Goal: Information Seeking & Learning: Learn about a topic

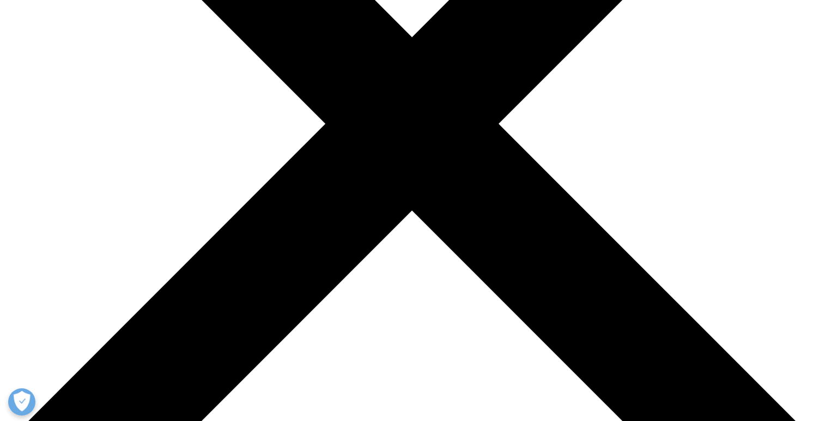
scroll to position [293, 0]
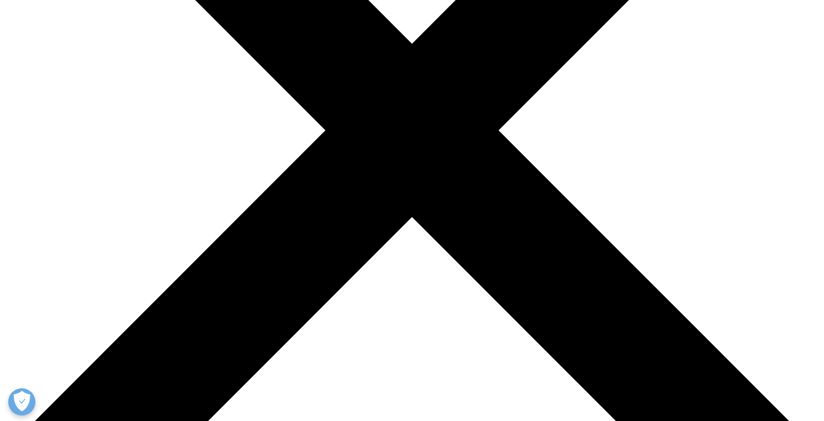
drag, startPoint x: 470, startPoint y: 165, endPoint x: 653, endPoint y: 167, distance: 183.1
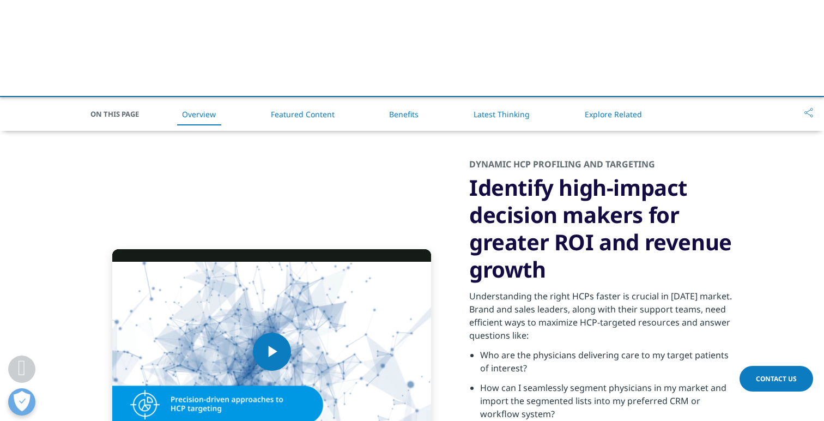
click at [653, 167] on h2 "DYNAMIC HCP PROFILING AND TARGETING" at bounding box center [601, 166] width 264 height 16
drag, startPoint x: 463, startPoint y: 183, endPoint x: 563, endPoint y: 262, distance: 127.6
click at [563, 262] on div "Video Player is loading. Play Video Play Skip Backward Skip Forward Mute Curren…" at bounding box center [411, 351] width 643 height 441
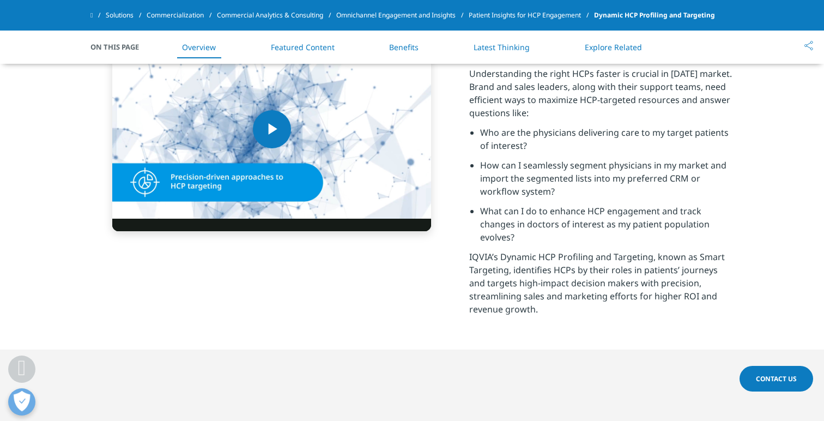
scroll to position [452, 0]
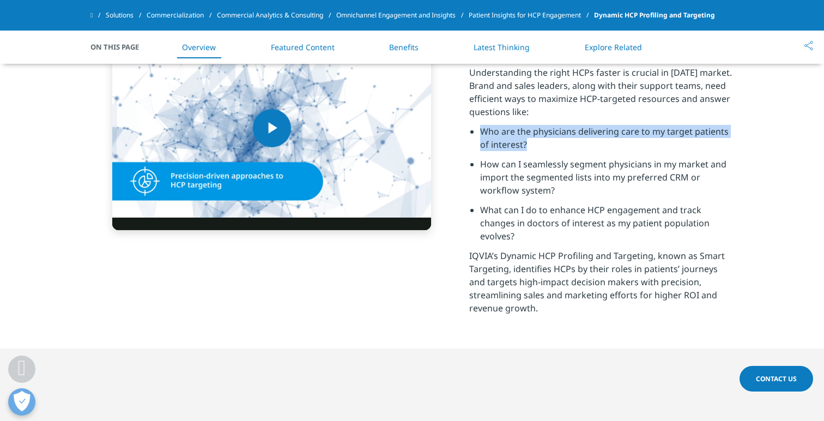
drag, startPoint x: 477, startPoint y: 132, endPoint x: 552, endPoint y: 148, distance: 76.7
click at [552, 148] on ul "Who are the physicians delivering care to my target patients of interest? How c…" at bounding box center [601, 187] width 264 height 124
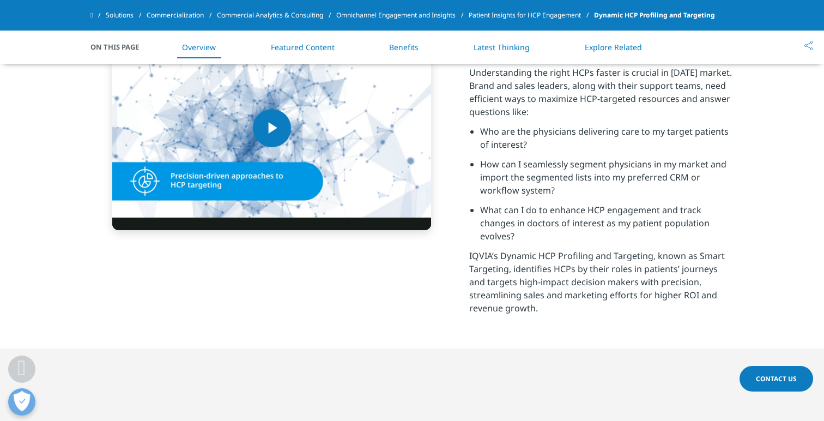
click at [598, 121] on p "Understanding the right HCPs faster is crucial in today's market. Brand and sal…" at bounding box center [601, 95] width 264 height 59
drag, startPoint x: 481, startPoint y: 165, endPoint x: 510, endPoint y: 170, distance: 29.4
click at [510, 170] on li "How can I seamlessly segment physicians in my market and import the segmented l…" at bounding box center [606, 180] width 253 height 46
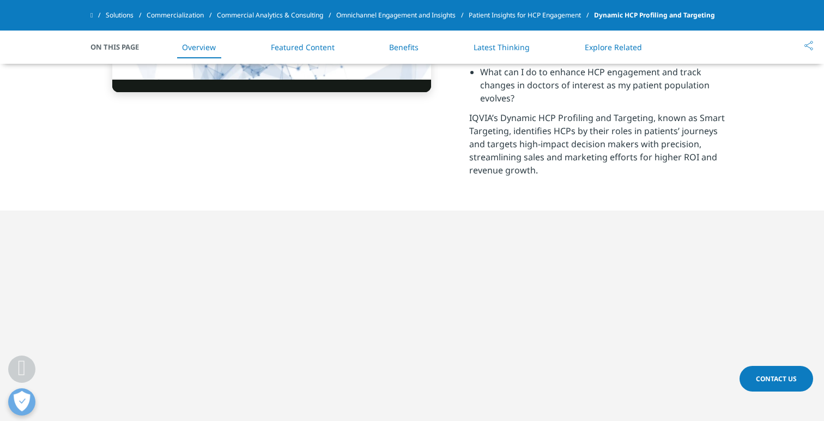
scroll to position [591, 0]
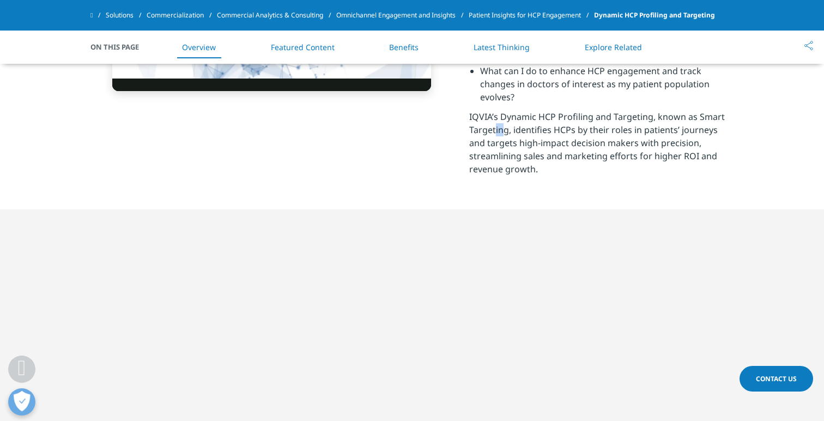
drag, startPoint x: 491, startPoint y: 129, endPoint x: 497, endPoint y: 129, distance: 6.6
click at [497, 129] on p "IQVIA’s Dynamic HCP Profiling and Targeting, known as Smart Targeting, identifi…" at bounding box center [601, 146] width 264 height 72
drag, startPoint x: 469, startPoint y: 112, endPoint x: 544, endPoint y: 167, distance: 93.6
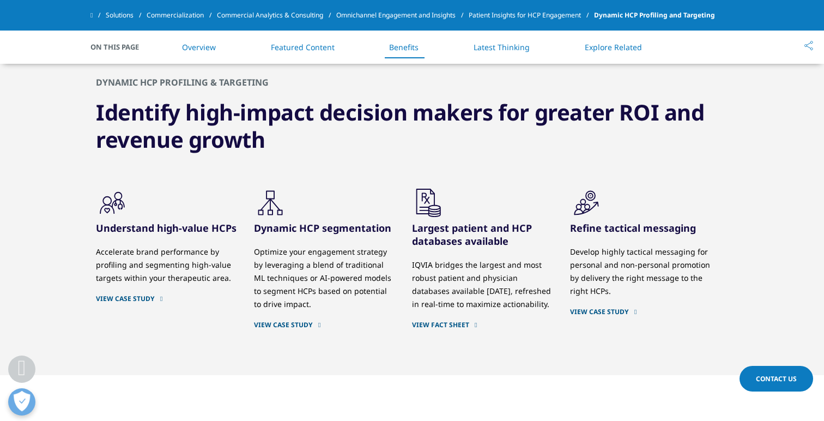
scroll to position [1211, 0]
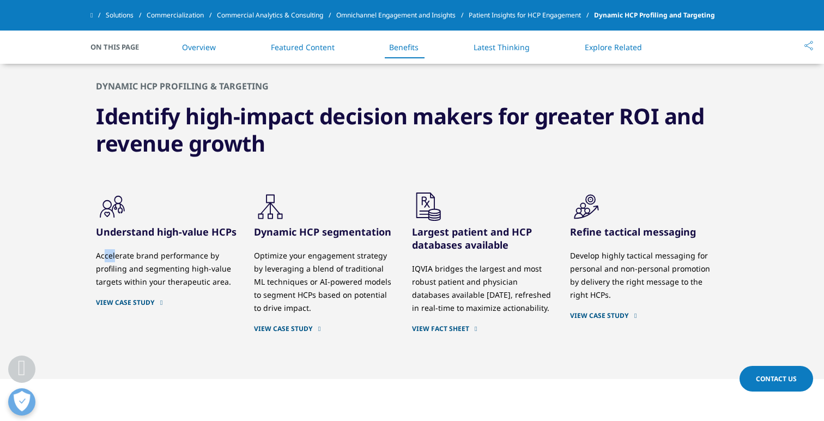
drag, startPoint x: 104, startPoint y: 257, endPoint x: 116, endPoint y: 258, distance: 12.5
click at [116, 258] on p "Accelerate brand performance by profiling and segmenting high-value targets wit…" at bounding box center [167, 268] width 142 height 39
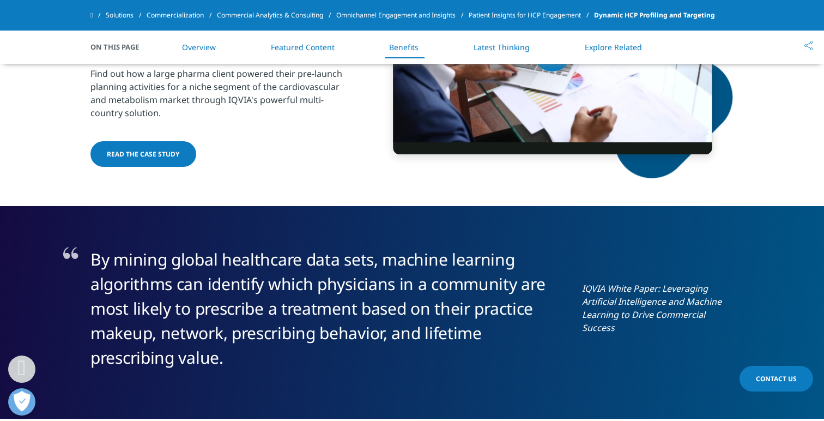
scroll to position [1697, 0]
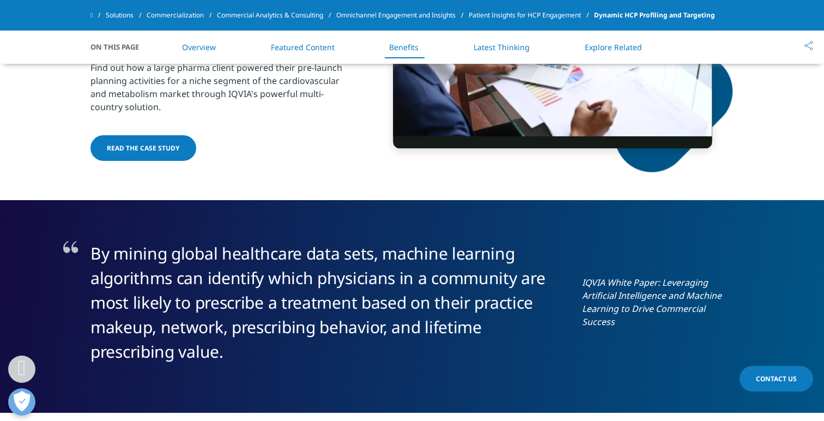
click at [148, 146] on span "READ THE CASE STUDY" at bounding box center [143, 147] width 73 height 9
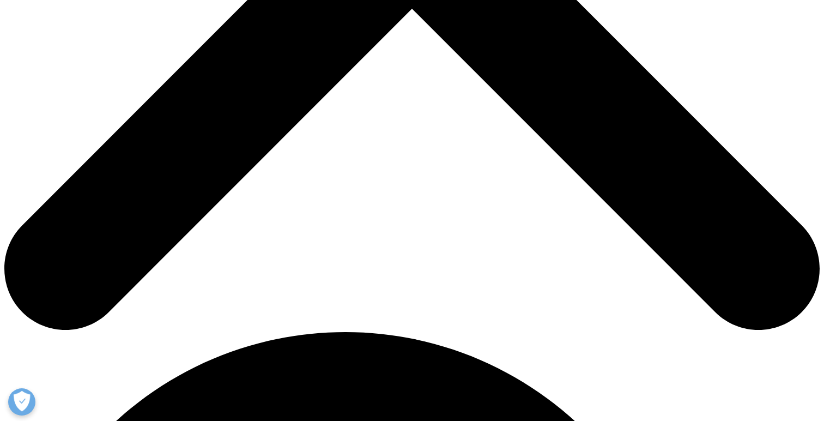
scroll to position [508, 0]
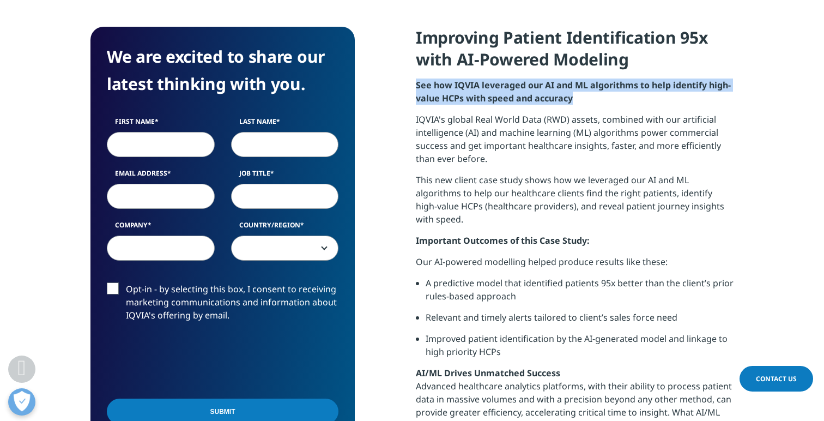
drag, startPoint x: 416, startPoint y: 86, endPoint x: 576, endPoint y: 99, distance: 160.7
click at [576, 99] on p "See how IQVIA leveraged our AI and ML algorithms to help identify high-value HC…" at bounding box center [575, 95] width 318 height 34
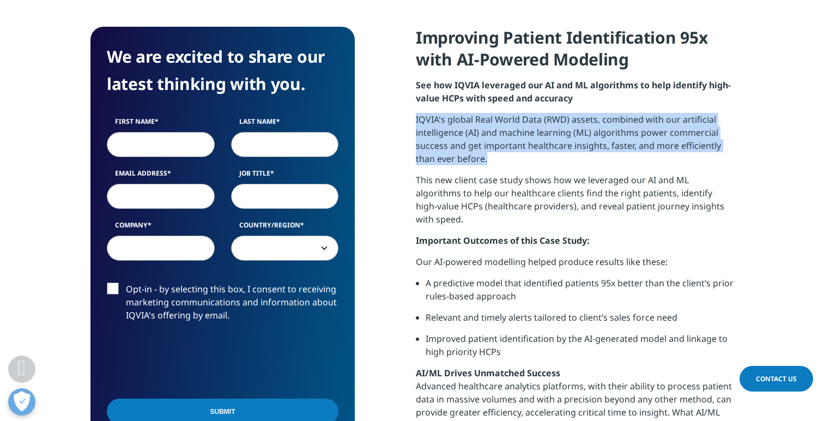
drag, startPoint x: 416, startPoint y: 122, endPoint x: 495, endPoint y: 156, distance: 86.9
click at [495, 156] on p "IQVIA's global Real World Data (RWD) assets, combined with our artificial intel…" at bounding box center [575, 143] width 318 height 60
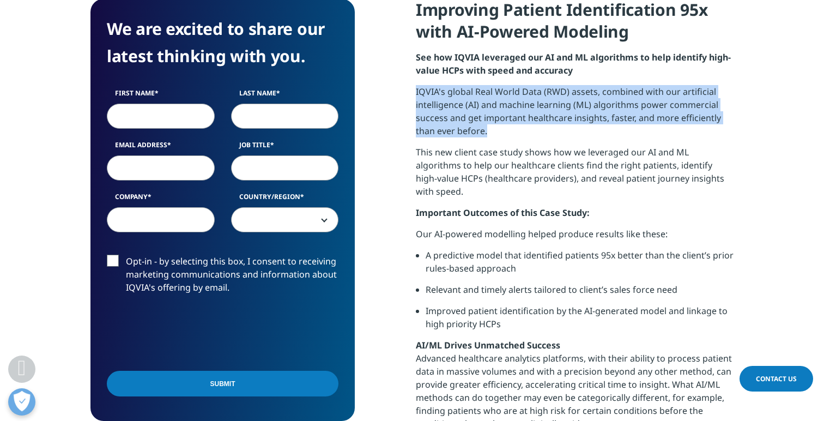
scroll to position [541, 0]
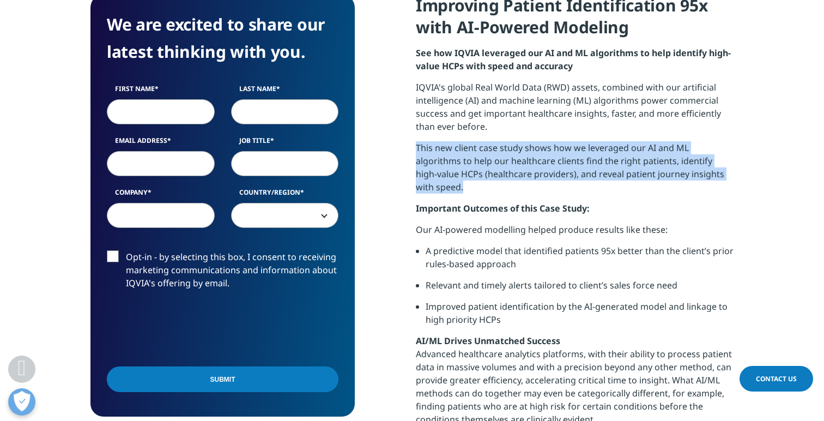
drag, startPoint x: 417, startPoint y: 148, endPoint x: 704, endPoint y: 174, distance: 288.3
click at [704, 174] on p "This new client case study shows how we leveraged our AI and ML algorithms to h…" at bounding box center [575, 171] width 318 height 60
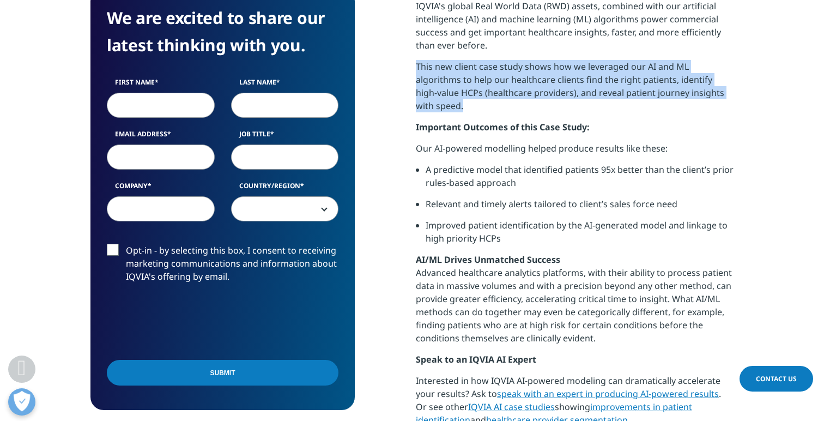
scroll to position [625, 0]
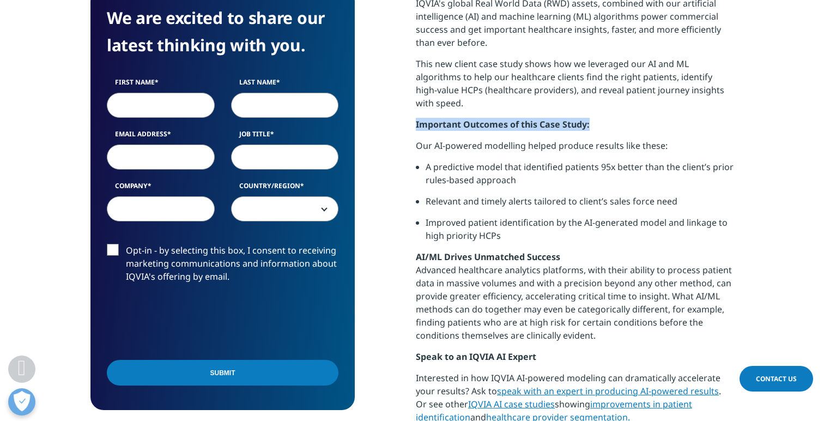
drag, startPoint x: 414, startPoint y: 111, endPoint x: 591, endPoint y: 113, distance: 177.1
click at [592, 113] on div "We are excited to share our latest thinking with you. First Name Last Name Emai…" at bounding box center [411, 185] width 643 height 548
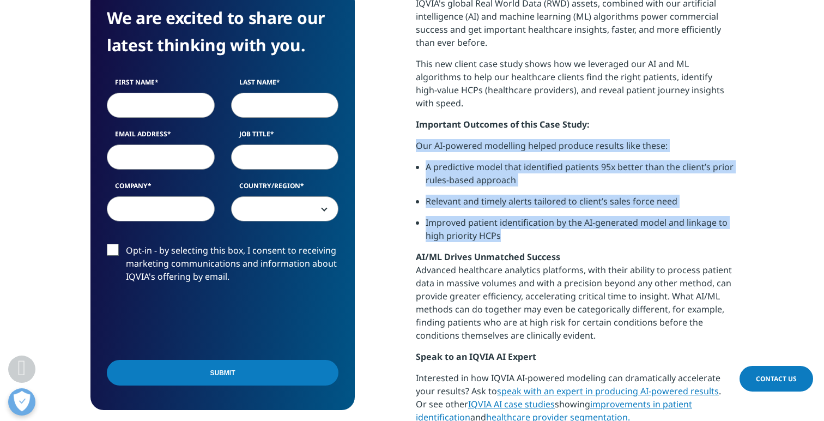
drag, startPoint x: 415, startPoint y: 132, endPoint x: 535, endPoint y: 218, distance: 147.7
click at [535, 218] on div "We are excited to share our latest thinking with you. First Name Last Name Emai…" at bounding box center [411, 185] width 643 height 548
click at [551, 160] on li "A predictive model that identified patients 95x better than the client’s prior …" at bounding box center [580, 177] width 308 height 34
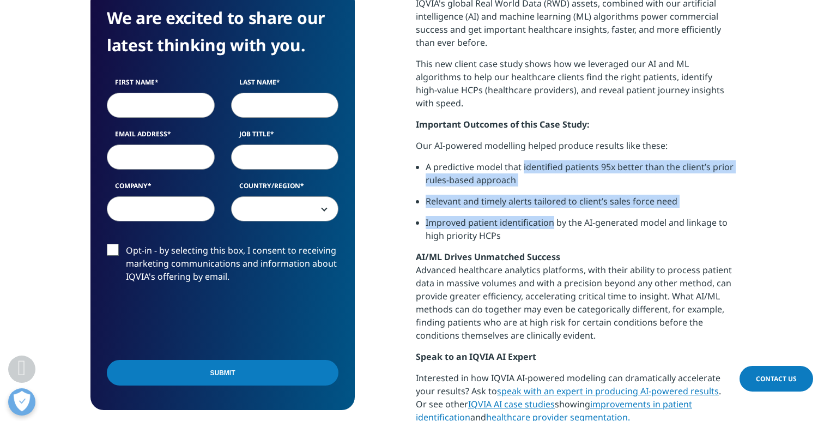
drag, startPoint x: 551, startPoint y: 155, endPoint x: 546, endPoint y: 212, distance: 57.4
click at [546, 212] on ul "A predictive model that identified patients 95x better than the client’s prior …" at bounding box center [575, 205] width 318 height 90
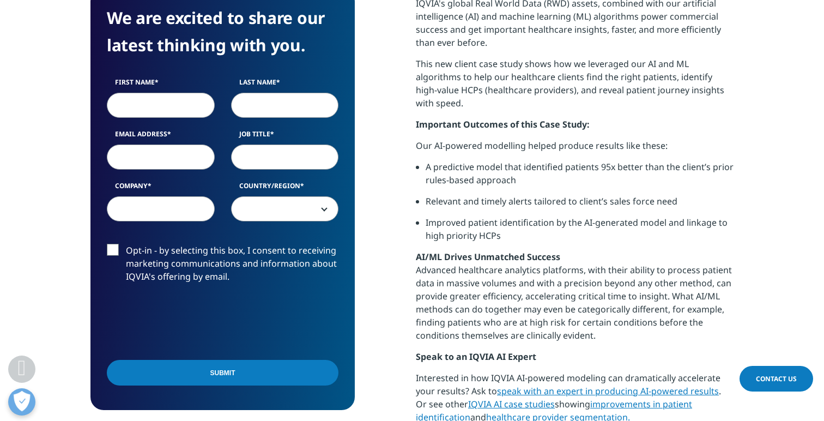
click at [521, 216] on li "Improved patient identification by the AI-generated model and linkage to high p…" at bounding box center [580, 233] width 308 height 34
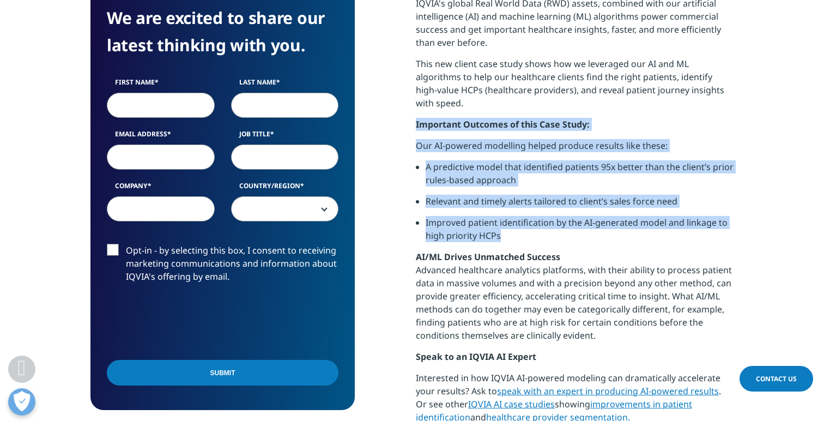
drag, startPoint x: 508, startPoint y: 217, endPoint x: 417, endPoint y: 116, distance: 136.6
click at [417, 116] on div "Improving Patient Identification 95x with AI-Powered Modeling See how IQVIA lev…" at bounding box center [575, 171] width 318 height 521
click at [427, 195] on li "Relevant and timely alerts tailored to client’s sales force need" at bounding box center [580, 205] width 308 height 21
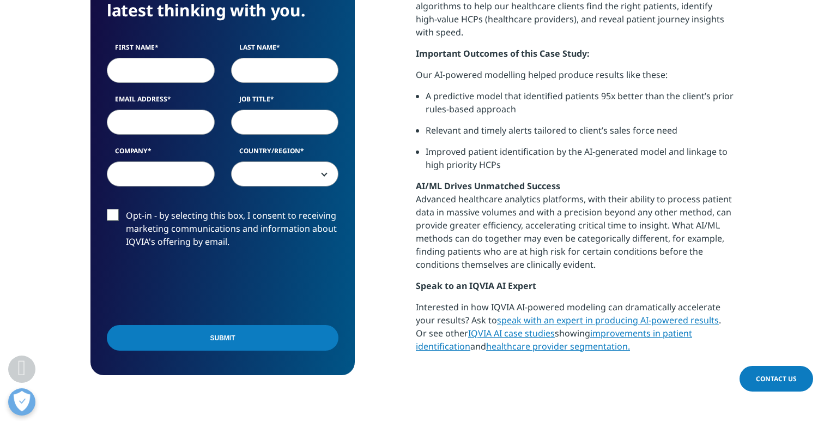
scroll to position [699, 0]
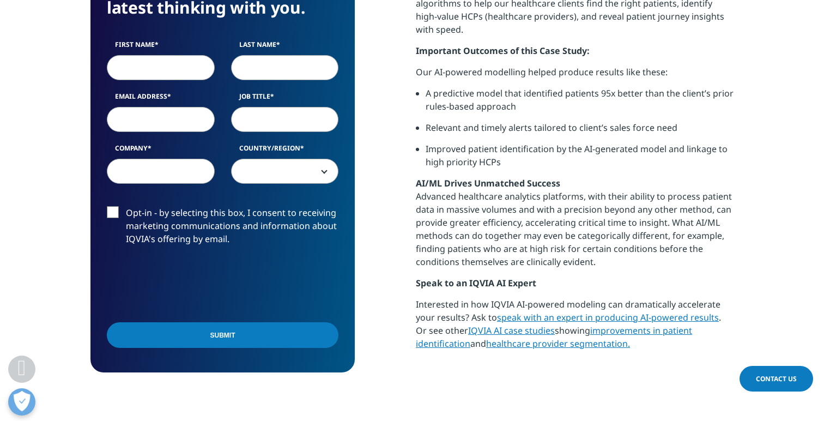
drag, startPoint x: 415, startPoint y: 181, endPoint x: 609, endPoint y: 243, distance: 203.2
click at [609, 243] on p "AI/ML Drives Unmatched Success Advanced healthcare analytics platforms, with th…" at bounding box center [575, 227] width 318 height 100
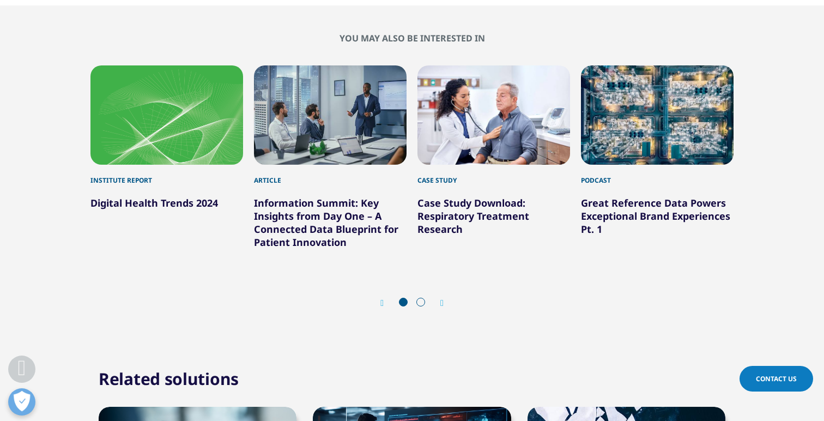
scroll to position [1383, 0]
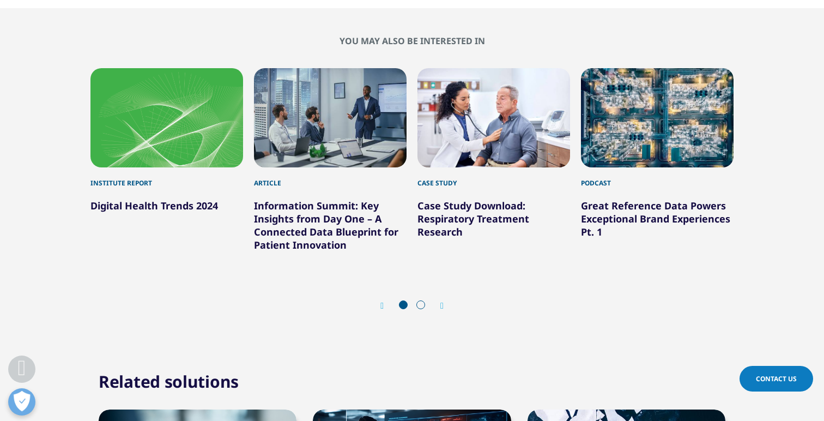
click at [778, 186] on div "You may also be interested in Institute Report Digital Health Trends 2024 Artic…" at bounding box center [411, 178] width 791 height 287
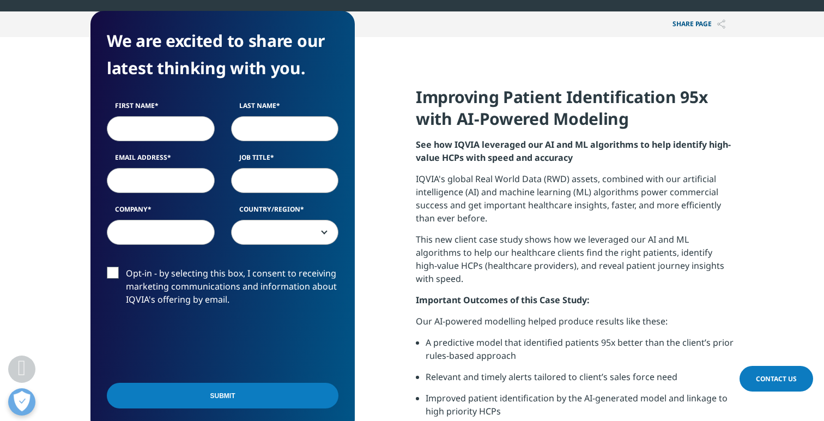
scroll to position [0, 0]
